Goal: Transaction & Acquisition: Purchase product/service

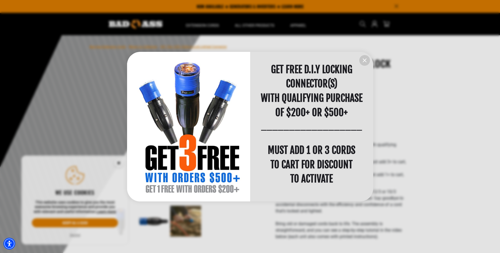
click at [189, 220] on div at bounding box center [250, 126] width 500 height 253
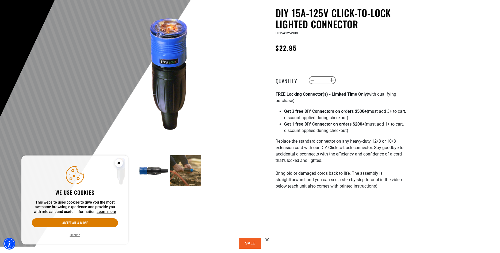
scroll to position [55, 0]
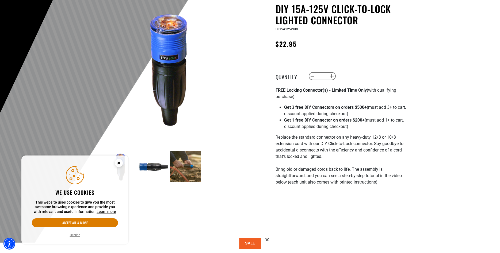
click at [120, 161] on circle "Close this option" at bounding box center [119, 163] width 8 height 8
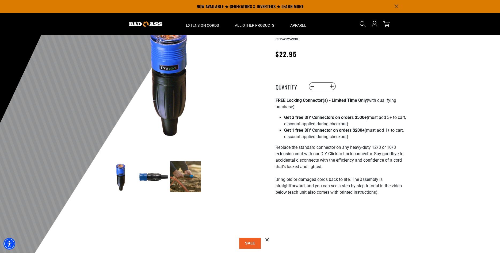
scroll to position [27, 0]
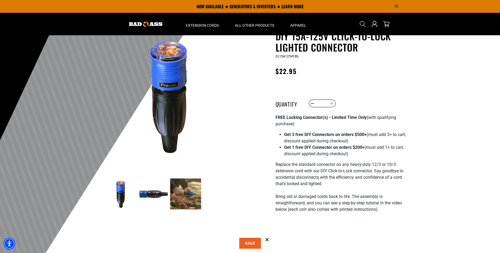
click at [333, 108] on button "Increase quantity for DIY 15A-125V Click-to-Lock Lighted Connector" at bounding box center [331, 103] width 8 height 9
type input "*"
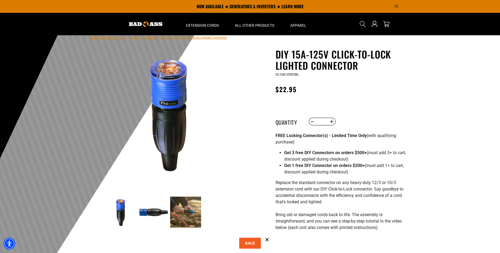
scroll to position [0, 0]
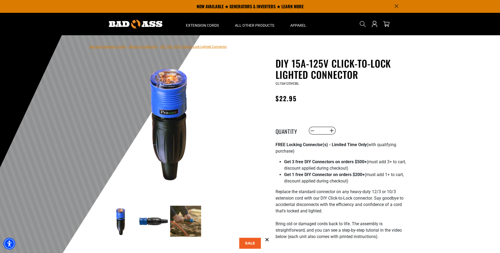
click at [291, 115] on div "DIY 15A-125V Click-to-Lock Lighted Connector DIY 15A-125V Click-to-Lock Lighted…" at bounding box center [341, 239] width 131 height 363
click at [339, 119] on div "DIY 15A-125V Click-to-Lock Lighted Connector DIY 15A-125V Click-to-Lock Lighted…" at bounding box center [341, 239] width 131 height 363
click at [361, 120] on div "DIY 15A-125V Click-to-Lock Lighted Connector DIY 15A-125V Click-to-Lock Lighted…" at bounding box center [341, 239] width 131 height 363
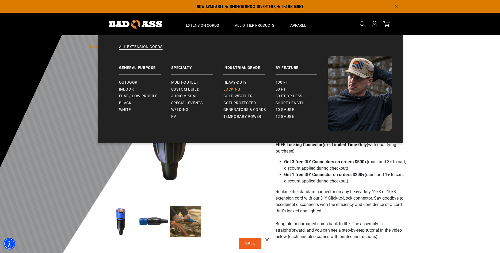
click at [234, 90] on span "Locking" at bounding box center [231, 89] width 17 height 5
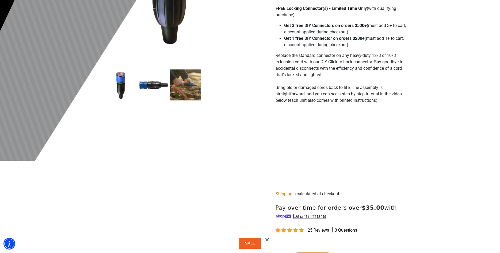
scroll to position [246, 0]
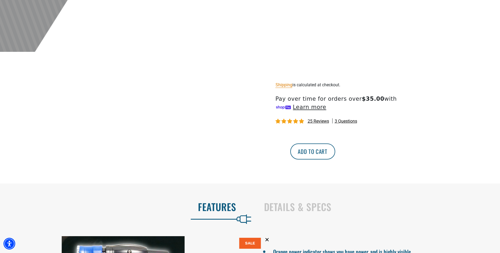
click at [335, 160] on button "Add to cart" at bounding box center [312, 152] width 45 height 16
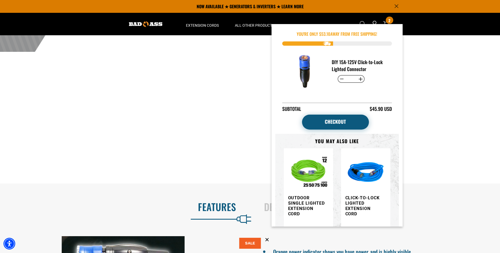
click at [344, 126] on link "Checkout" at bounding box center [335, 122] width 67 height 15
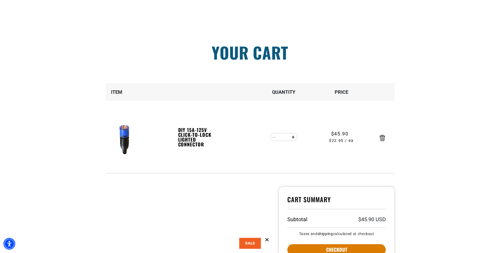
scroll to position [82, 0]
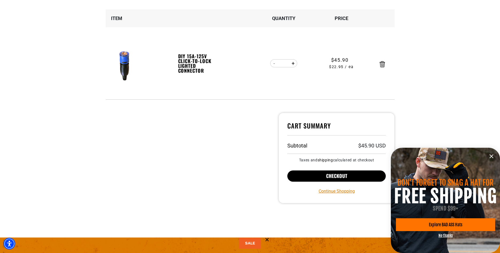
click at [306, 171] on button "Checkout" at bounding box center [336, 176] width 99 height 11
